Goal: Book appointment/travel/reservation

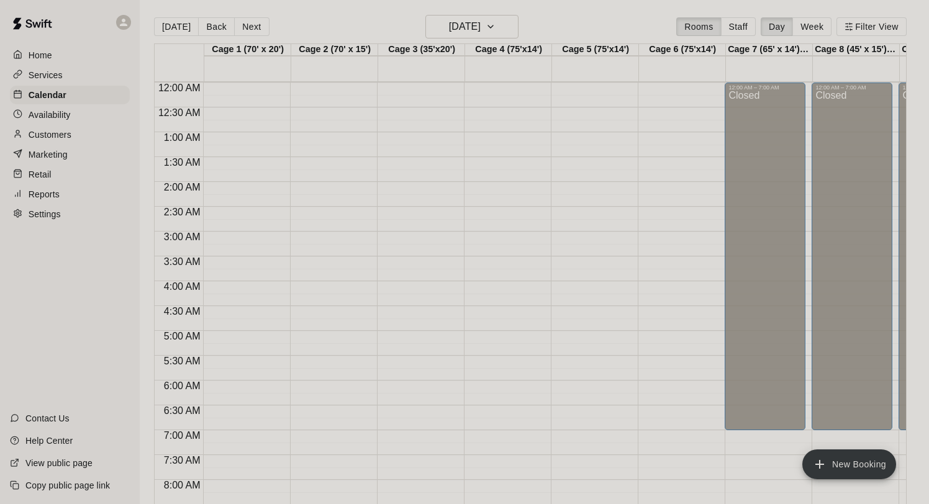
scroll to position [720, 0]
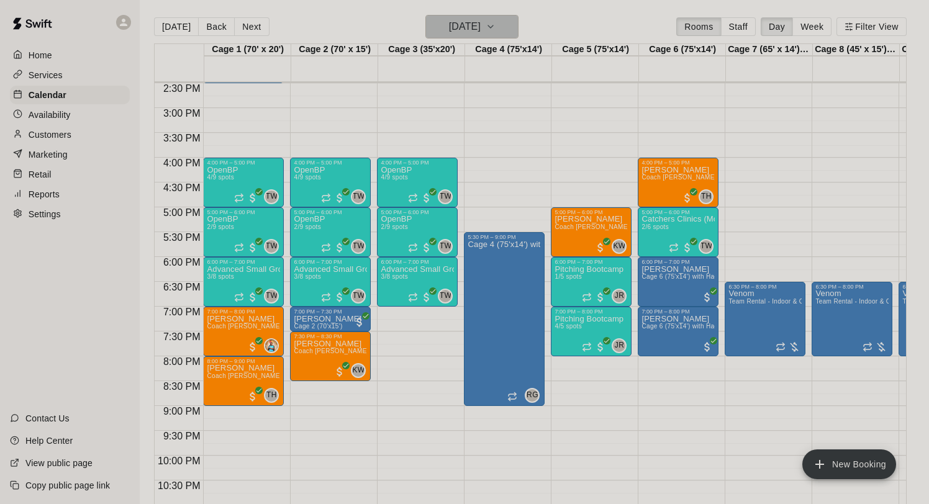
click at [455, 21] on h6 "[DATE]" at bounding box center [465, 26] width 32 height 17
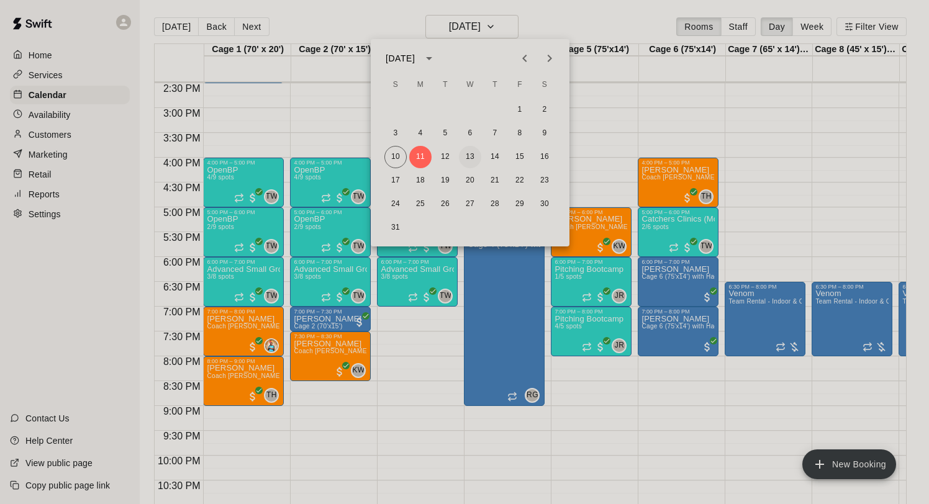
click at [460, 156] on button "13" at bounding box center [470, 157] width 22 height 22
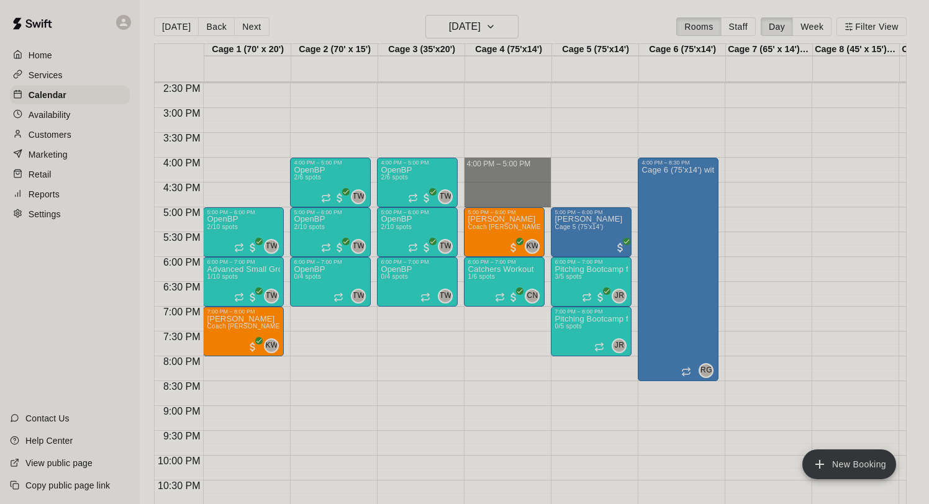
drag, startPoint x: 477, startPoint y: 163, endPoint x: 478, endPoint y: 204, distance: 41.0
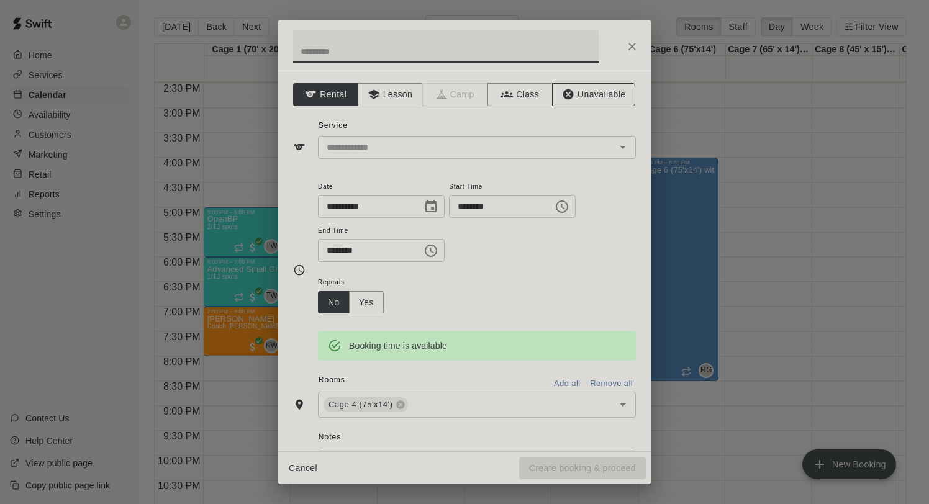
click at [582, 92] on button "Unavailable" at bounding box center [593, 94] width 83 height 23
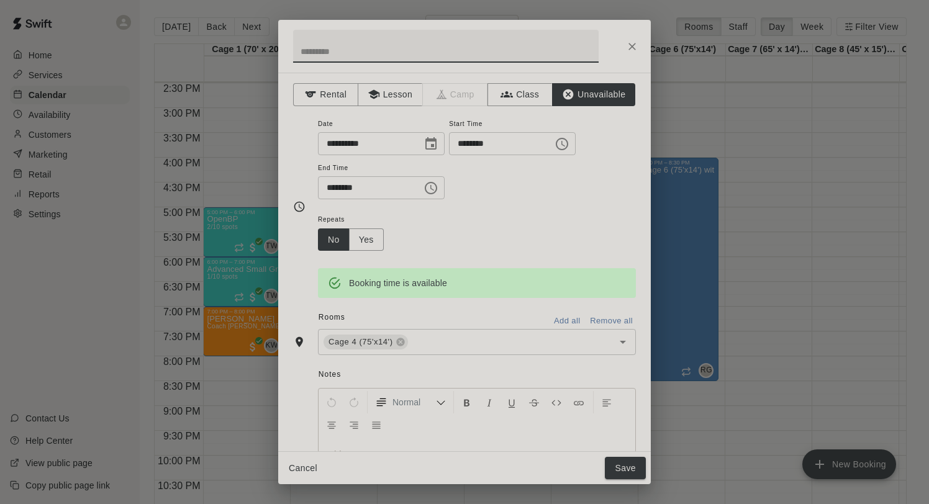
click at [424, 58] on input "text" at bounding box center [446, 46] width 306 height 33
type input "*"
type input "**********"
click at [629, 467] on button "Save" at bounding box center [625, 468] width 41 height 23
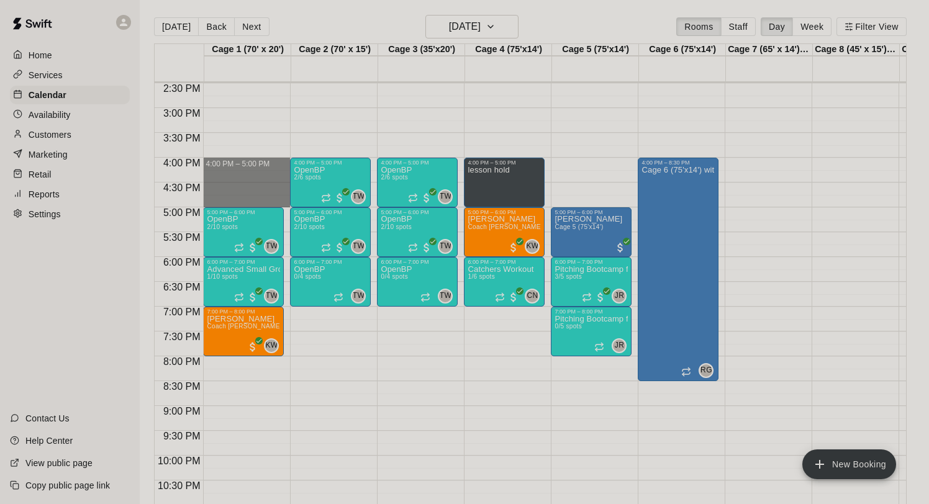
drag, startPoint x: 244, startPoint y: 164, endPoint x: 243, endPoint y: 204, distance: 39.8
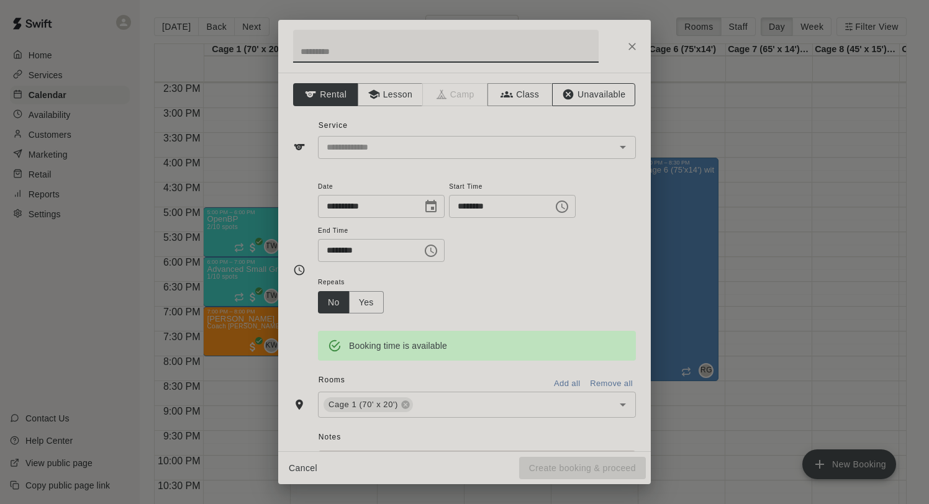
click at [588, 94] on button "Unavailable" at bounding box center [593, 94] width 83 height 23
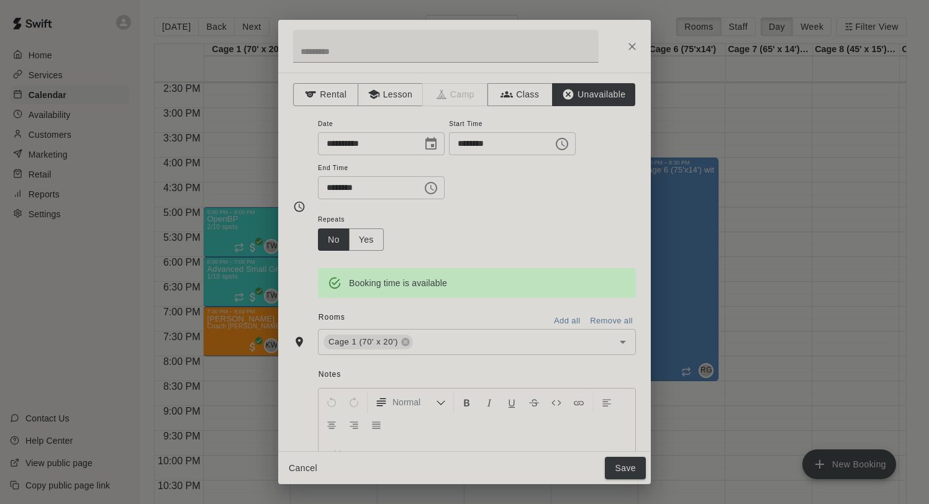
click at [399, 64] on h2 at bounding box center [445, 46] width 335 height 53
click at [394, 51] on input "text" at bounding box center [446, 46] width 306 height 33
type input "*****"
click at [630, 456] on div "Cancel Save" at bounding box center [464, 468] width 373 height 33
click at [632, 472] on button "Save" at bounding box center [625, 468] width 41 height 23
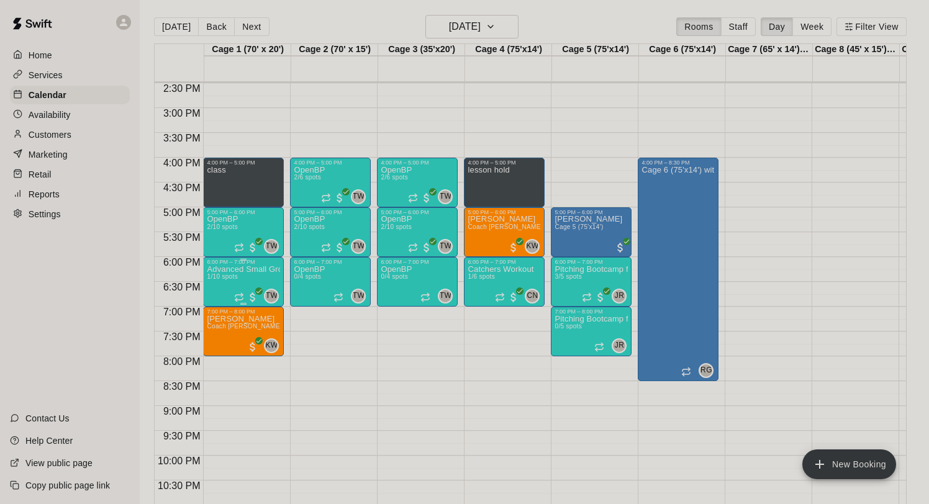
click at [218, 280] on icon "edit" at bounding box center [219, 278] width 11 height 11
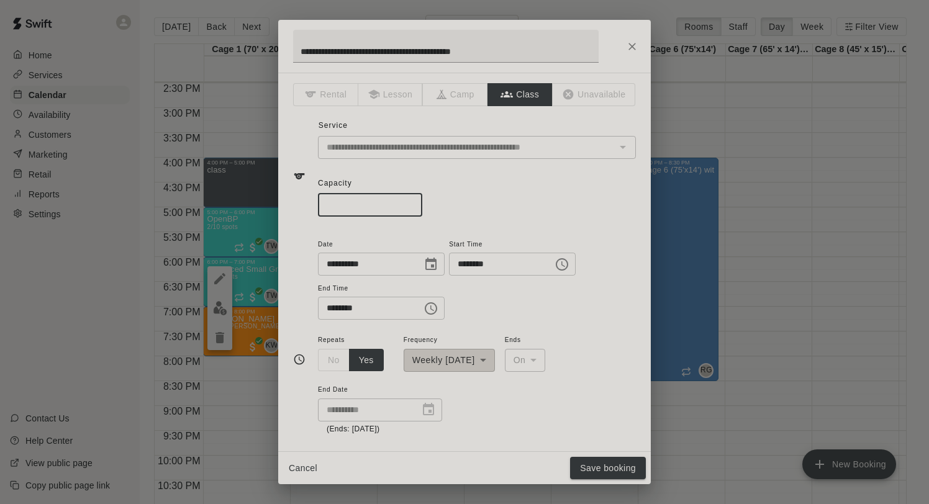
drag, startPoint x: 366, startPoint y: 202, endPoint x: 292, endPoint y: 201, distance: 73.9
click at [293, 201] on div "**********" at bounding box center [464, 262] width 373 height 379
type input "*"
click at [608, 476] on button "Save booking" at bounding box center [608, 468] width 76 height 23
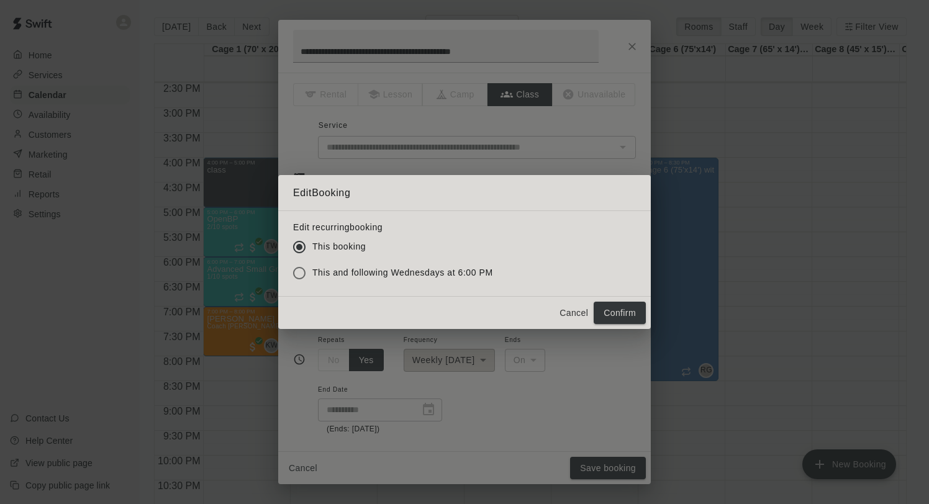
click at [622, 297] on div "Cancel Confirm" at bounding box center [464, 313] width 373 height 33
click at [622, 318] on button "Confirm" at bounding box center [620, 313] width 52 height 23
